Goal: Feedback & Contribution: Leave review/rating

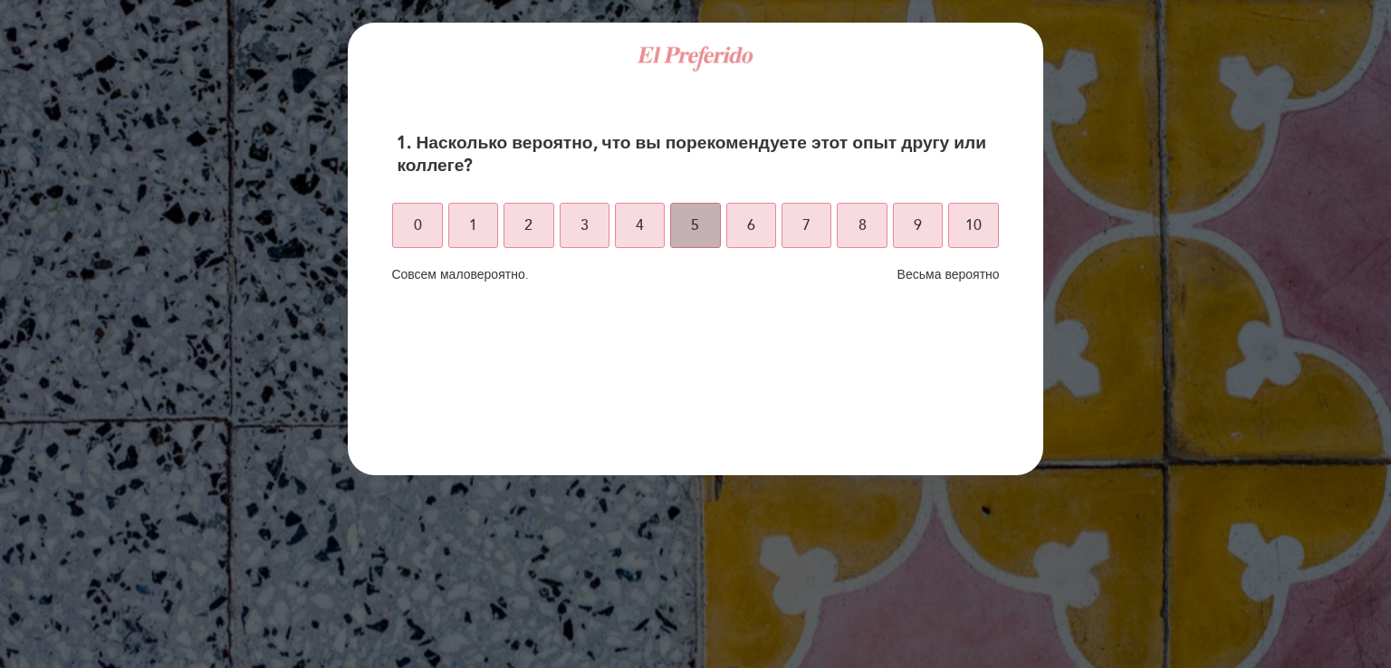
click at [701, 226] on button "5" at bounding box center [695, 225] width 50 height 45
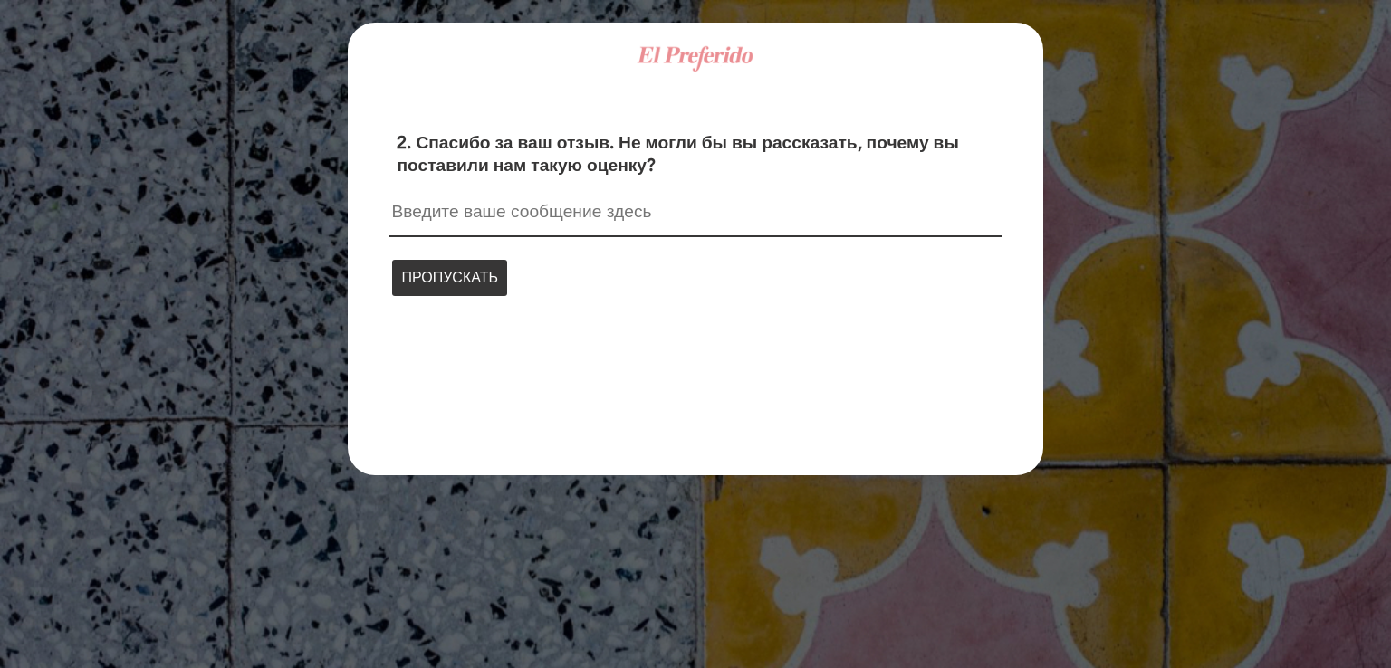
click at [427, 213] on textarea at bounding box center [694, 220] width 611 height 34
paste textarea "La calidad de la comida no se corresponde con los precios."
type textarea "La calidad de la comida no se corresponde con los precios."
click at [463, 273] on font "ПРОДОЛЖАТЬ" at bounding box center [451, 276] width 101 height 18
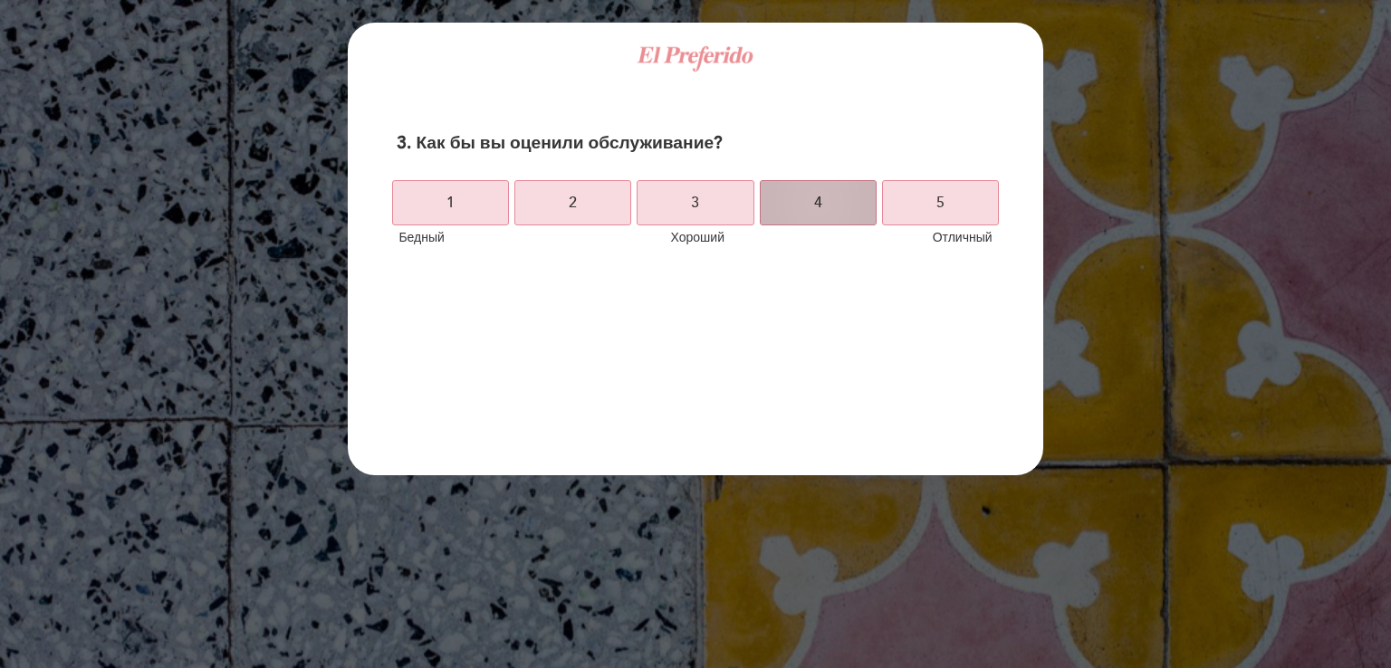
click at [824, 200] on button "4" at bounding box center [818, 202] width 117 height 45
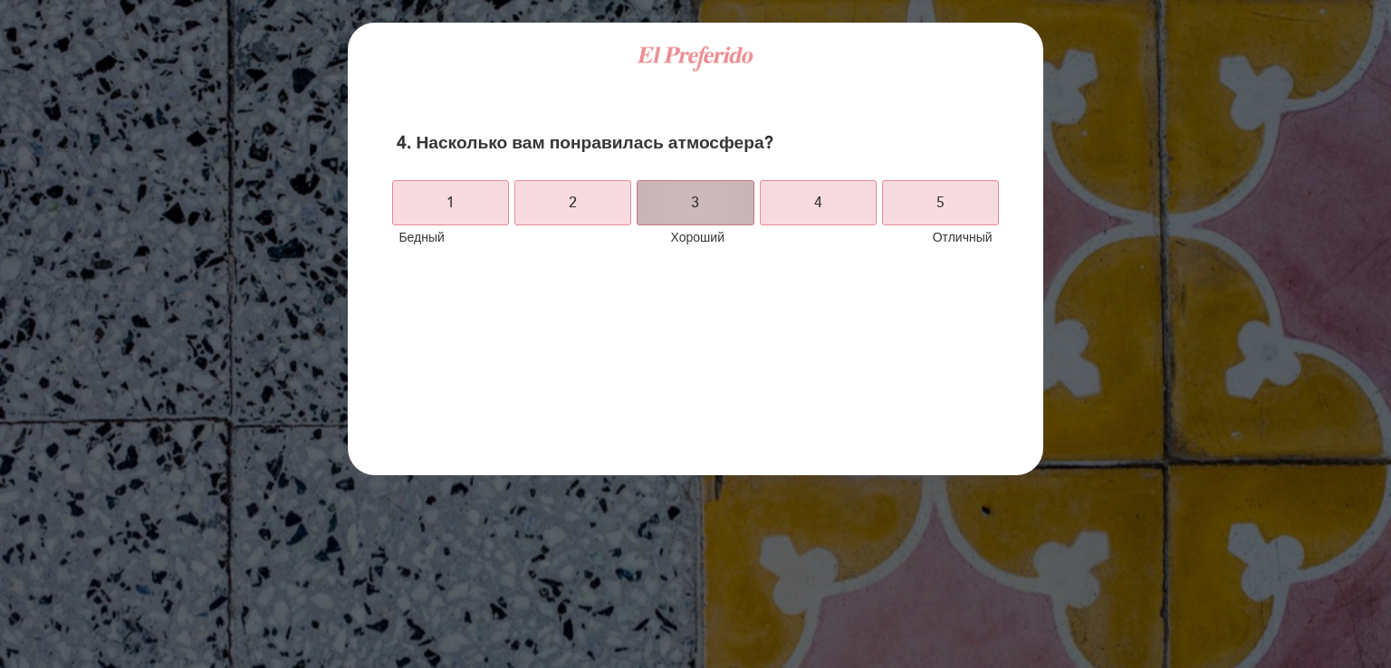
click at [693, 204] on font "3" at bounding box center [695, 203] width 8 height 18
click at [694, 207] on font "3" at bounding box center [695, 203] width 8 height 18
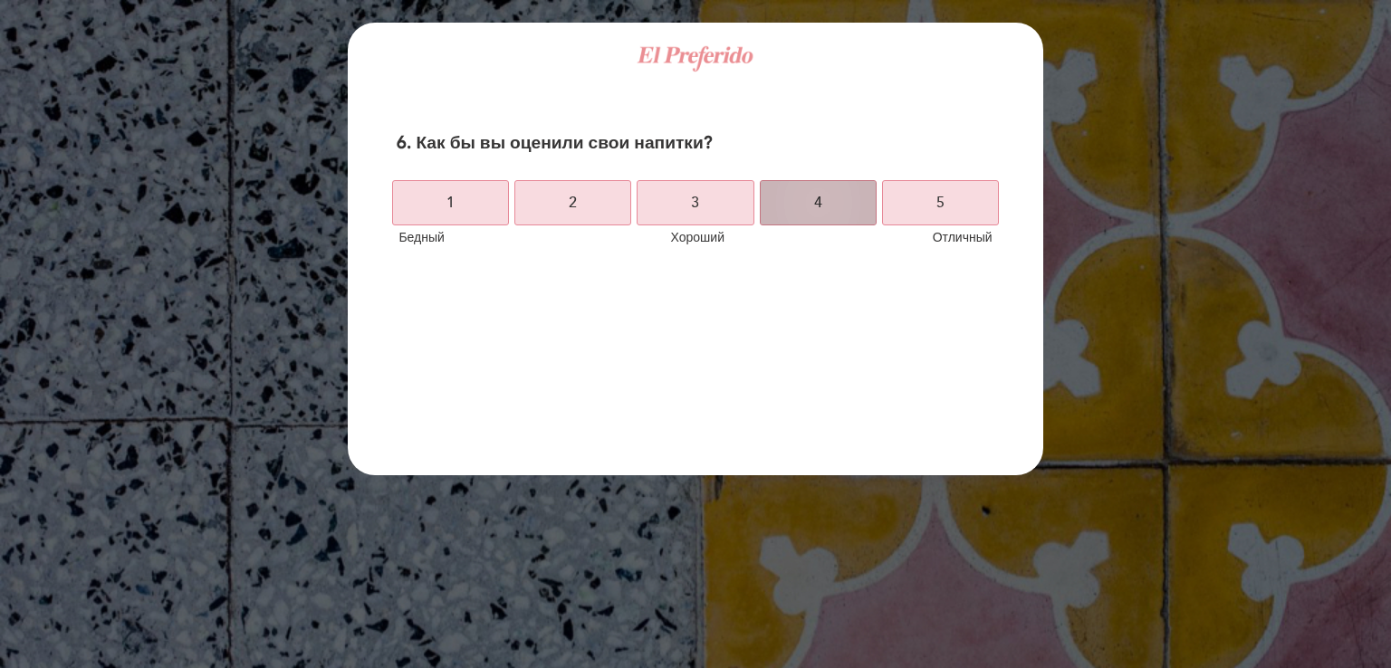
click at [857, 200] on button "4" at bounding box center [818, 202] width 117 height 45
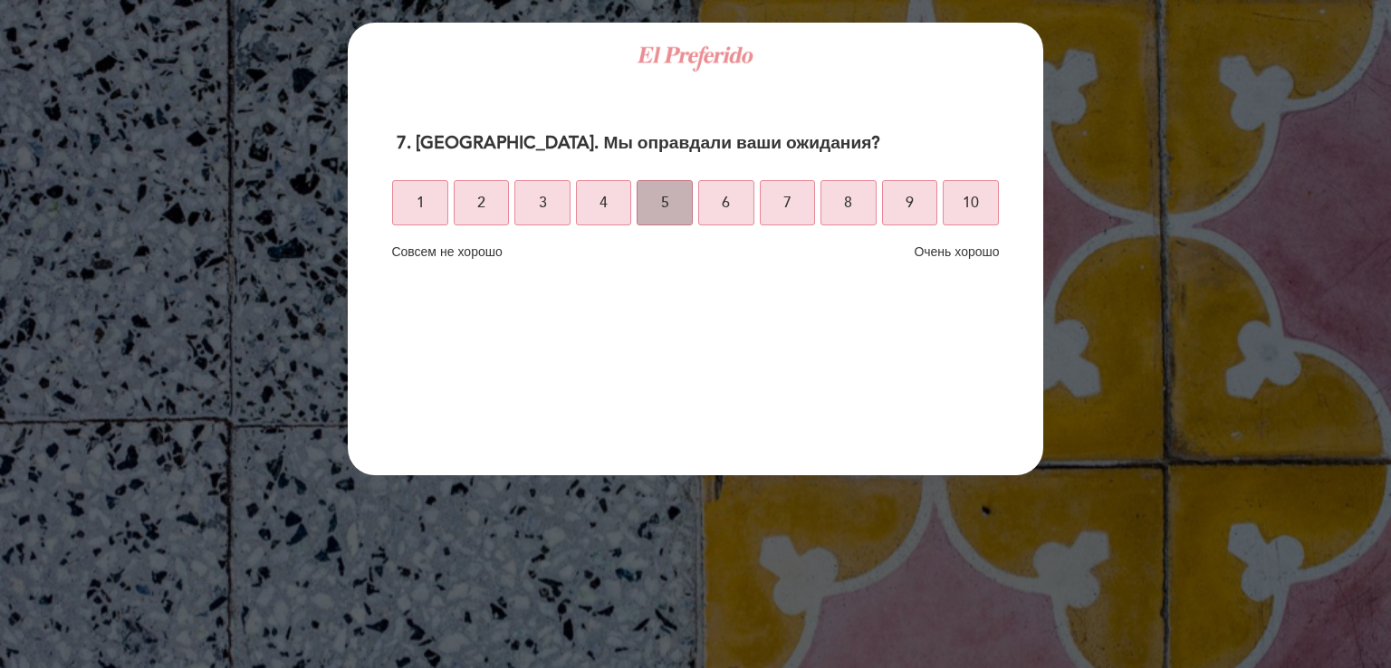
click at [657, 207] on button "5" at bounding box center [664, 202] width 56 height 45
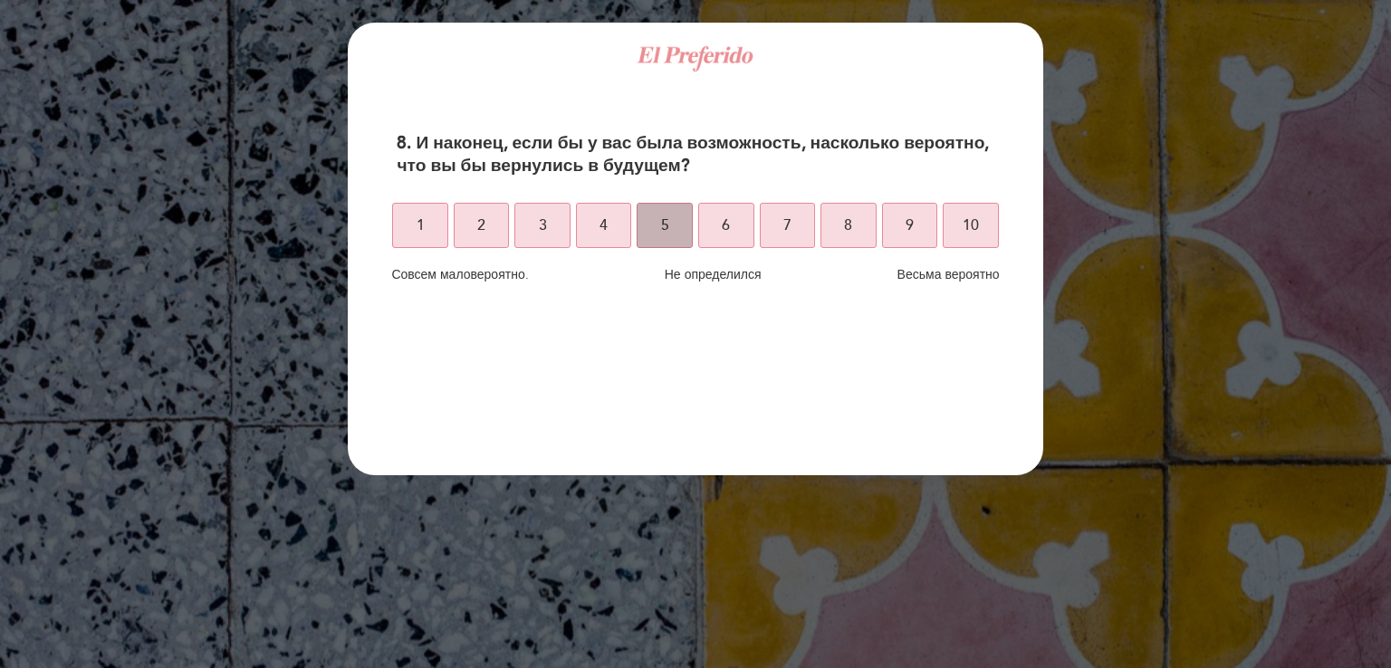
click at [672, 229] on button "5" at bounding box center [664, 225] width 56 height 45
